Goal: Task Accomplishment & Management: Use online tool/utility

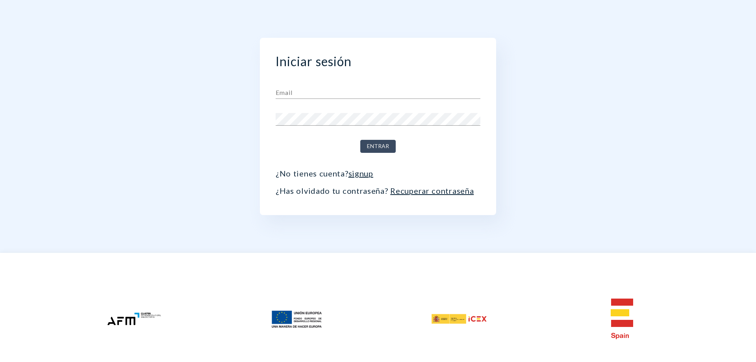
click at [300, 94] on input "text" at bounding box center [378, 92] width 205 height 13
type input "[EMAIL_ADDRESS][DOMAIN_NAME]"
click at [301, 112] on div "Contraseña" at bounding box center [378, 116] width 205 height 19
click at [444, 164] on div at bounding box center [378, 165] width 205 height 8
click at [386, 148] on span "Entrar" at bounding box center [378, 146] width 22 height 10
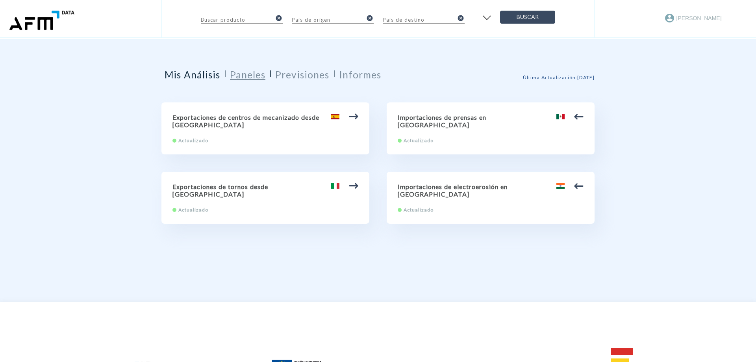
click at [254, 76] on h2 "Paneles" at bounding box center [247, 74] width 35 height 11
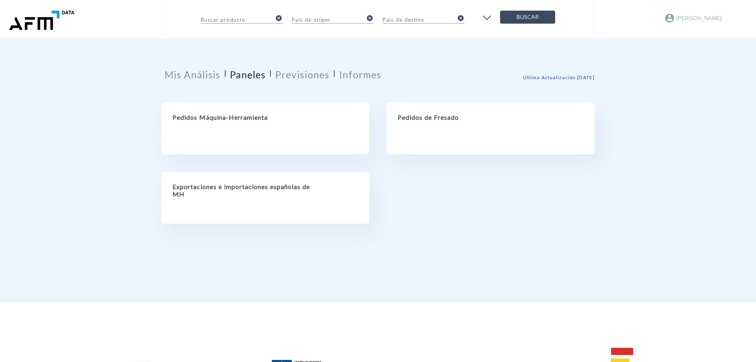
click at [414, 117] on h2 "Pedidos de Fresado" at bounding box center [491, 116] width 186 height 7
click at [426, 120] on h2 "Pedidos de Fresado" at bounding box center [491, 116] width 186 height 7
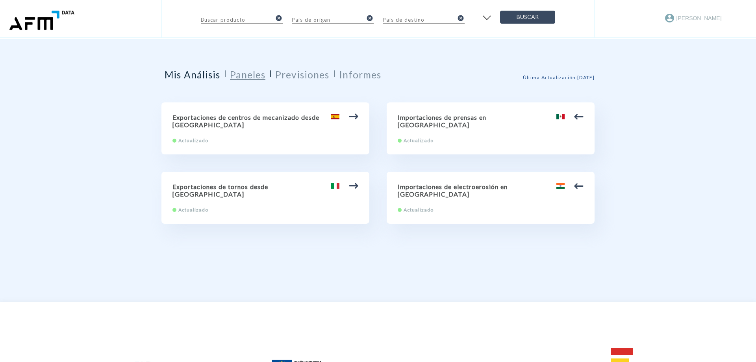
click at [255, 73] on h2 "Paneles" at bounding box center [247, 74] width 35 height 11
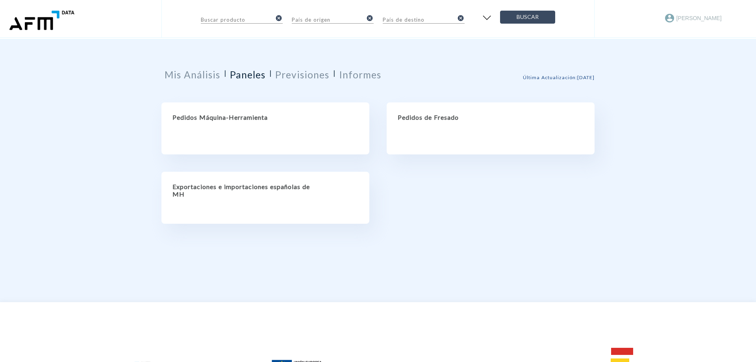
click at [426, 118] on h2 "Pedidos de Fresado" at bounding box center [491, 116] width 186 height 7
